Goal: Information Seeking & Learning: Learn about a topic

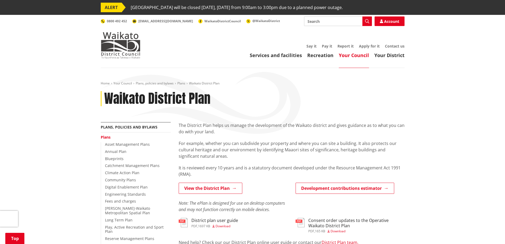
scroll to position [80, 0]
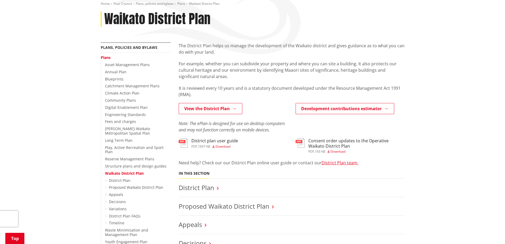
click at [223, 182] on li "District Plan" at bounding box center [292, 187] width 226 height 19
click at [212, 185] on link "District Plan" at bounding box center [197, 187] width 36 height 9
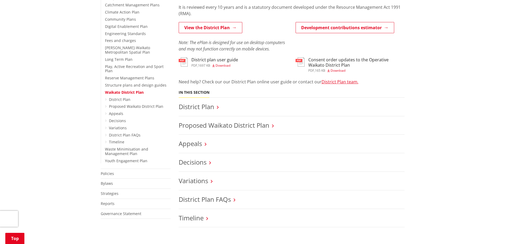
scroll to position [159, 0]
click at [111, 141] on link "Timeline" at bounding box center [116, 143] width 15 height 5
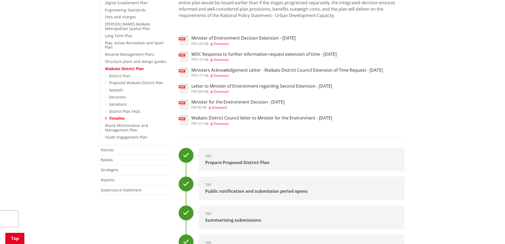
scroll to position [186, 0]
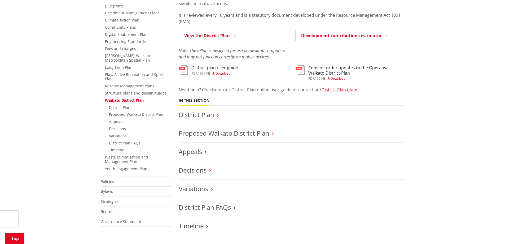
scroll to position [159, 0]
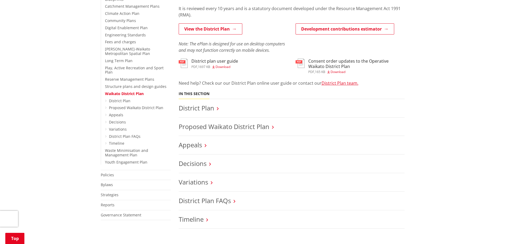
click at [206, 146] on icon at bounding box center [206, 145] width 2 height 5
click at [202, 223] on link "Timeline" at bounding box center [191, 219] width 25 height 9
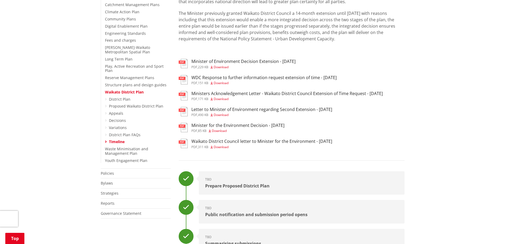
scroll to position [159, 0]
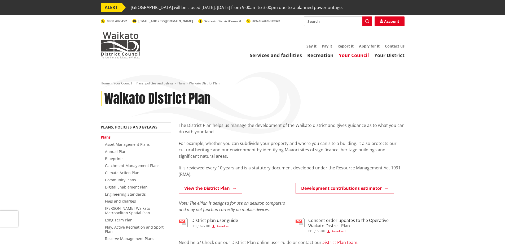
scroll to position [159, 0]
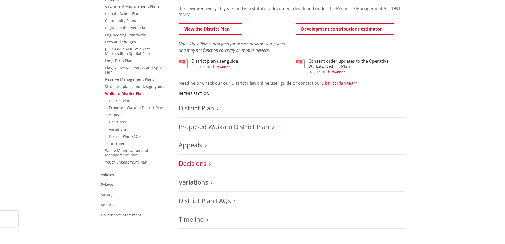
click at [204, 162] on link "Decisions" at bounding box center [193, 163] width 28 height 9
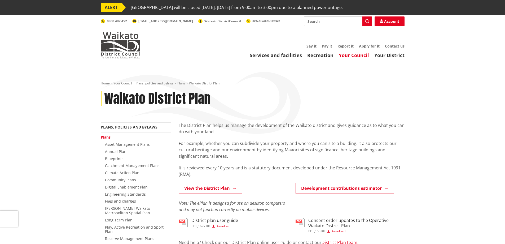
scroll to position [159, 0]
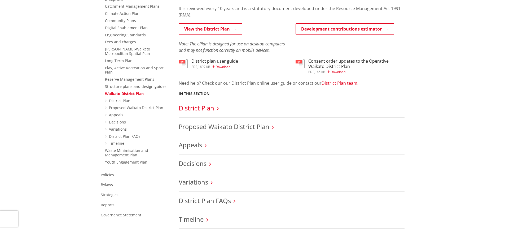
click at [210, 104] on link "District Plan" at bounding box center [197, 107] width 36 height 9
